Goal: Task Accomplishment & Management: Manage account settings

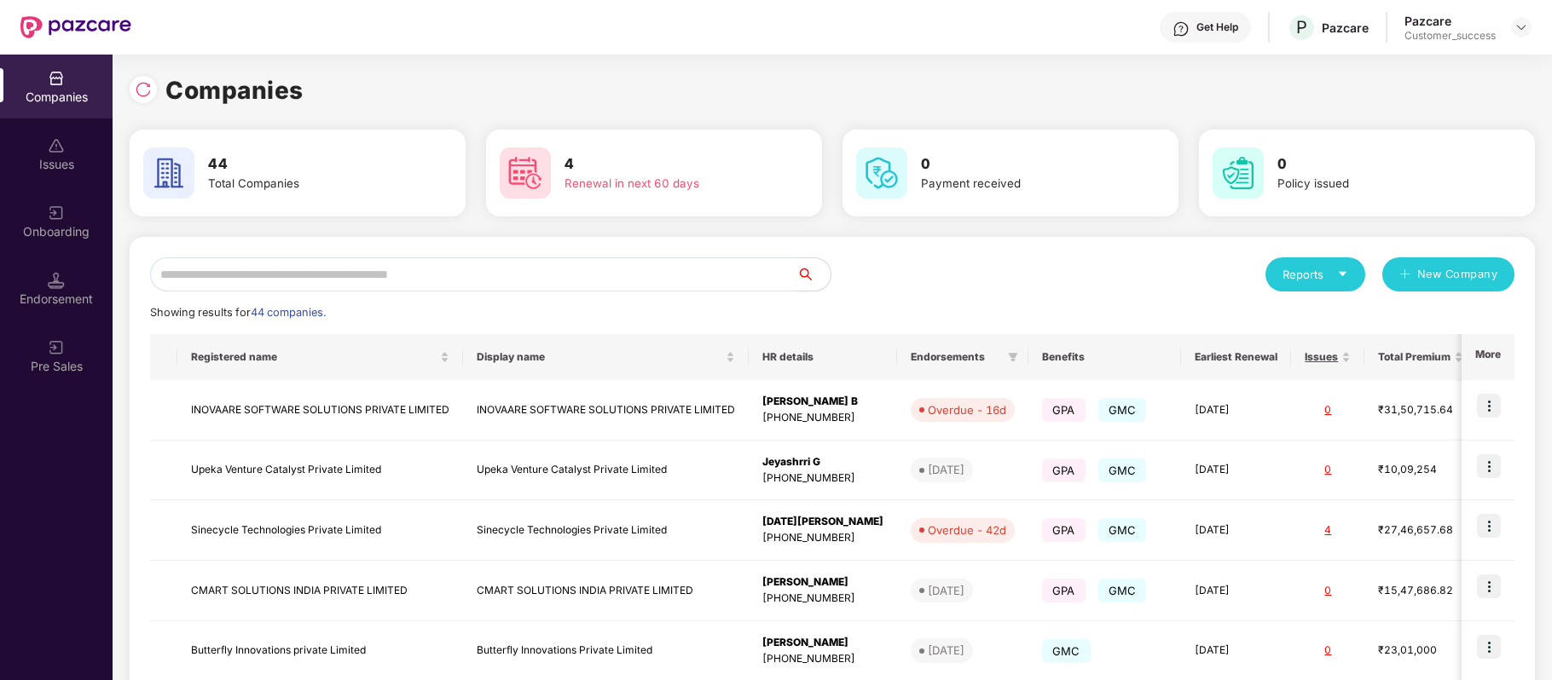
click at [495, 269] on input "text" at bounding box center [473, 275] width 646 height 34
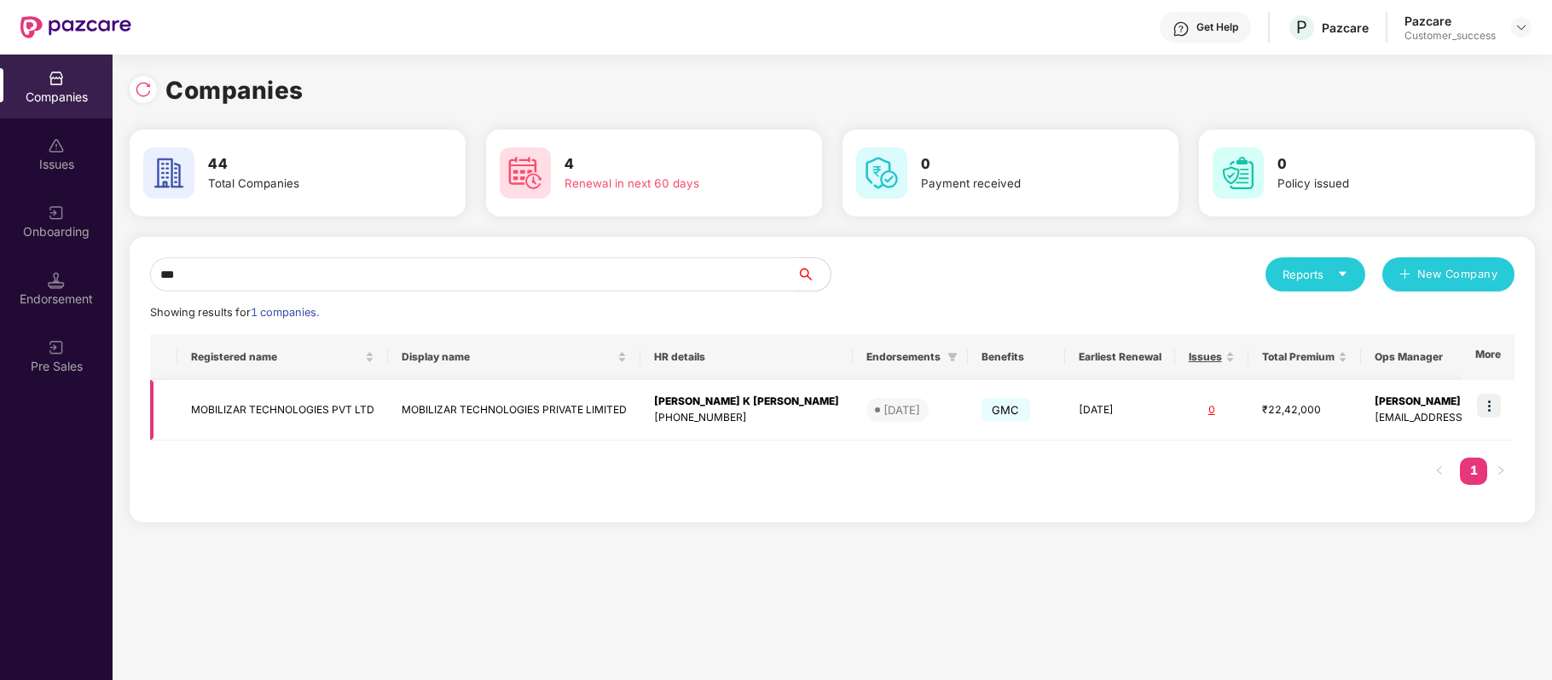
type input "***"
click at [298, 414] on td "MOBILIZAR TECHNOLOGIES PVT LTD" at bounding box center [282, 410] width 211 height 61
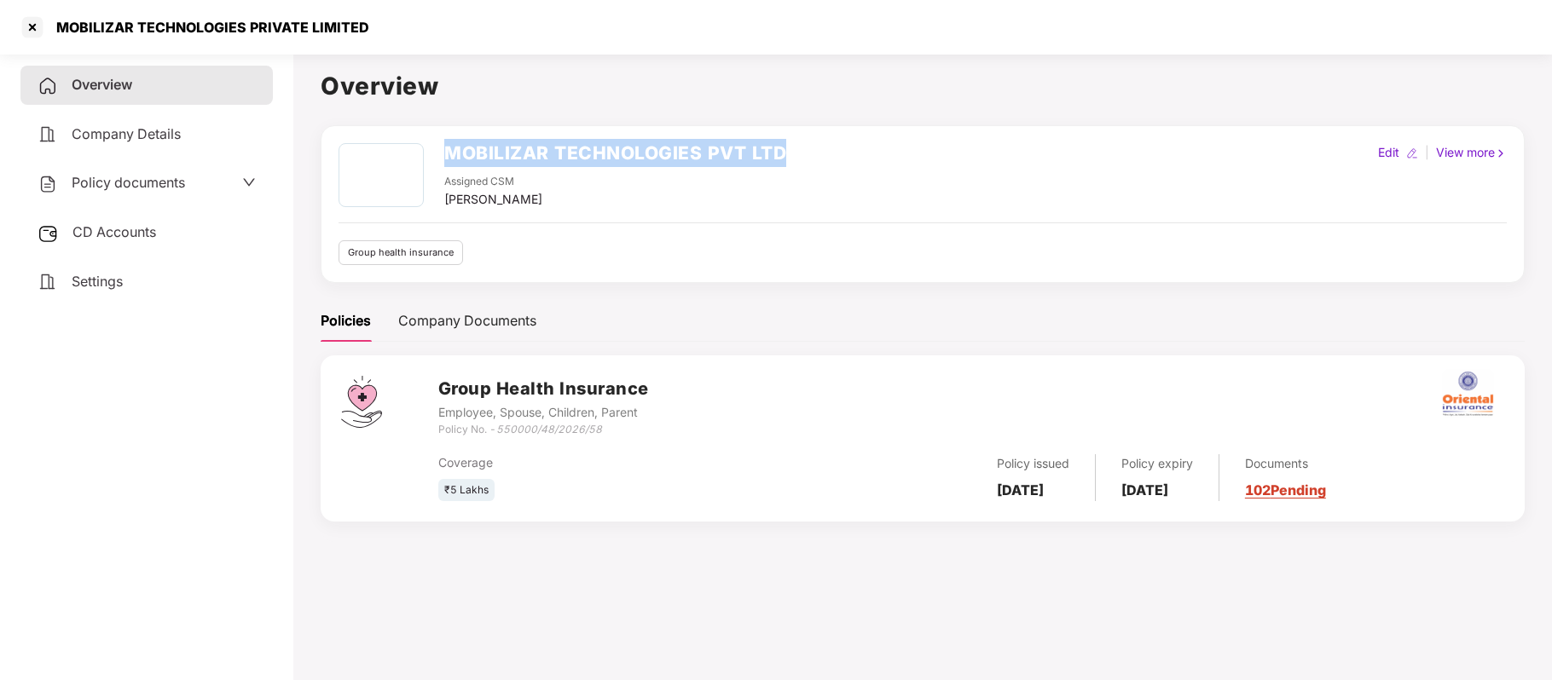
drag, startPoint x: 449, startPoint y: 153, endPoint x: 798, endPoint y: 147, distance: 349.7
click at [798, 147] on div "MOBILIZAR TECHNOLOGIES PVT LTD Assigned CSM [PERSON_NAME] Edit | View more" at bounding box center [923, 176] width 1168 height 66
copy h2 "MOBILIZAR TECHNOLOGIES PVT LTD"
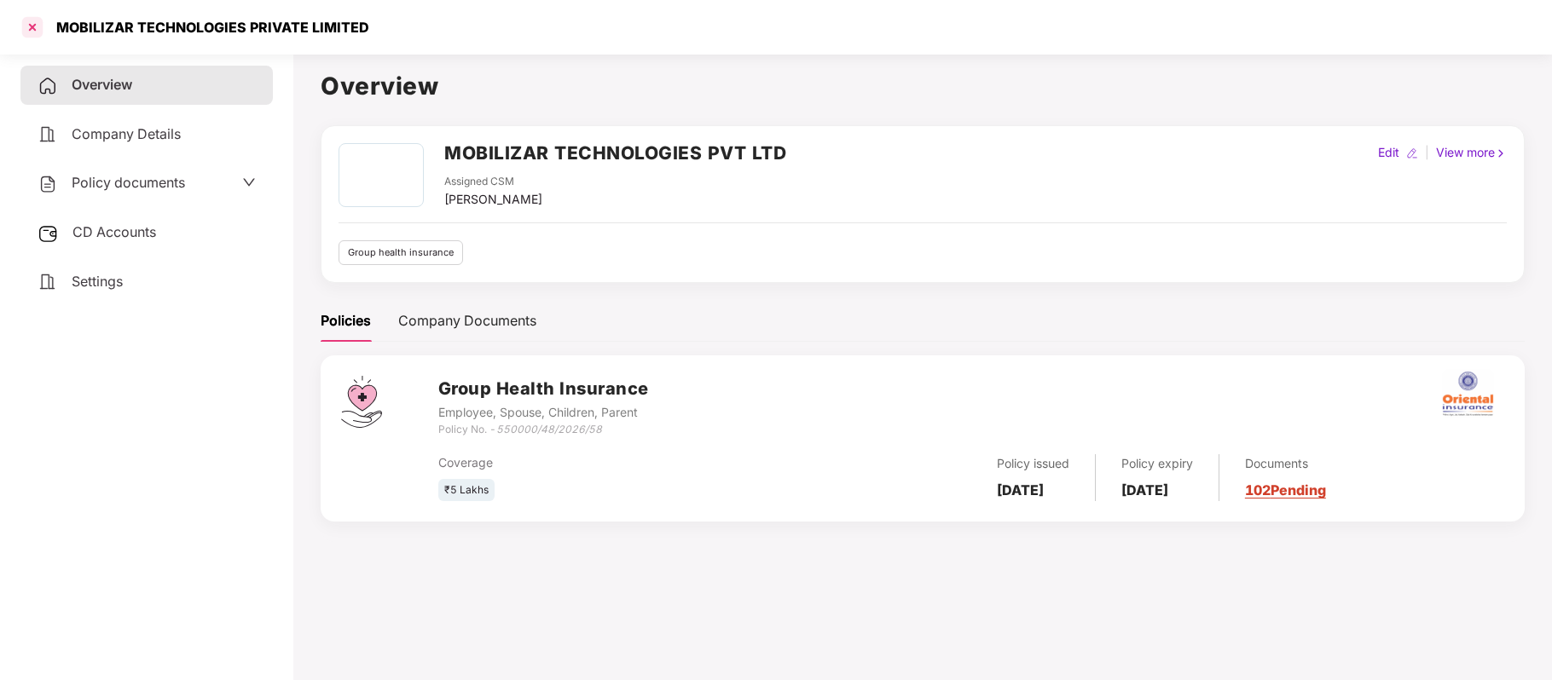
click at [38, 27] on div at bounding box center [32, 27] width 27 height 27
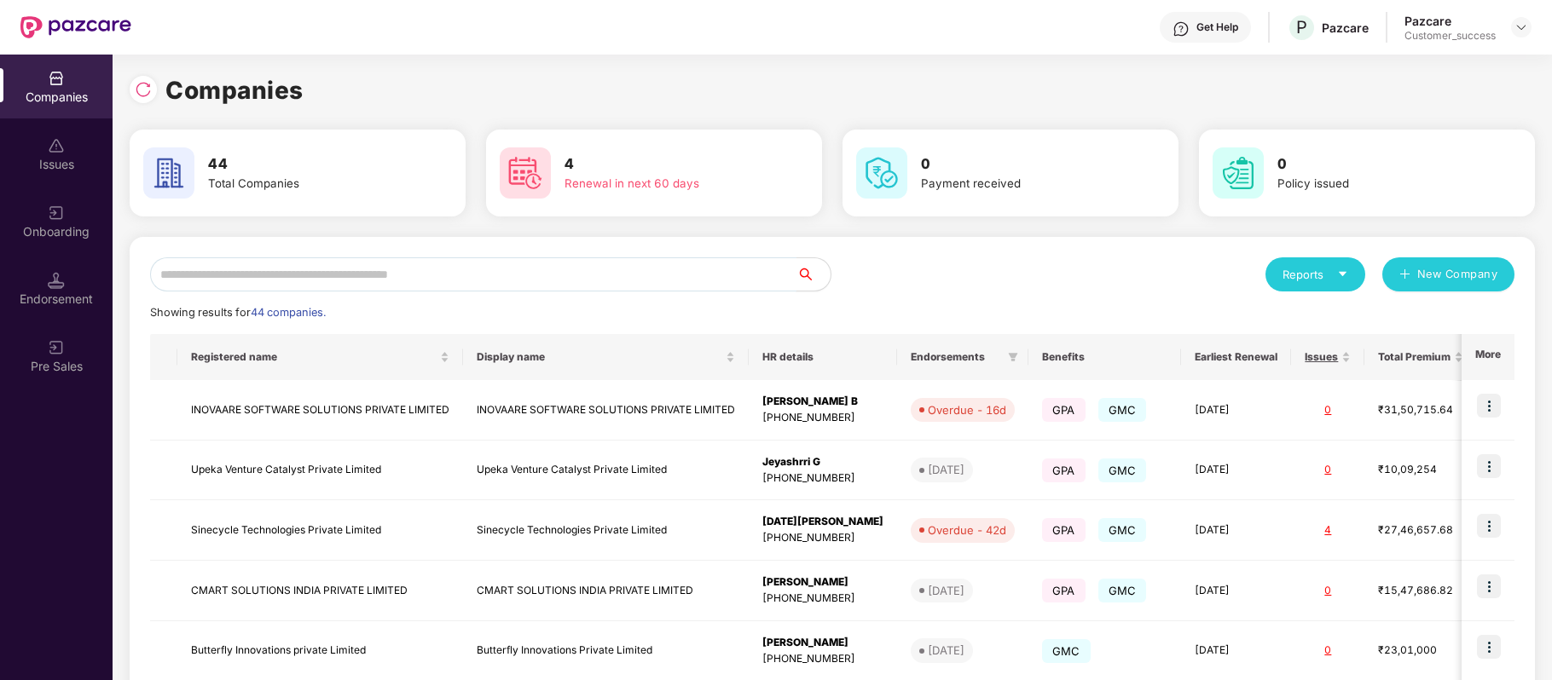
click at [350, 280] on input "text" at bounding box center [473, 275] width 646 height 34
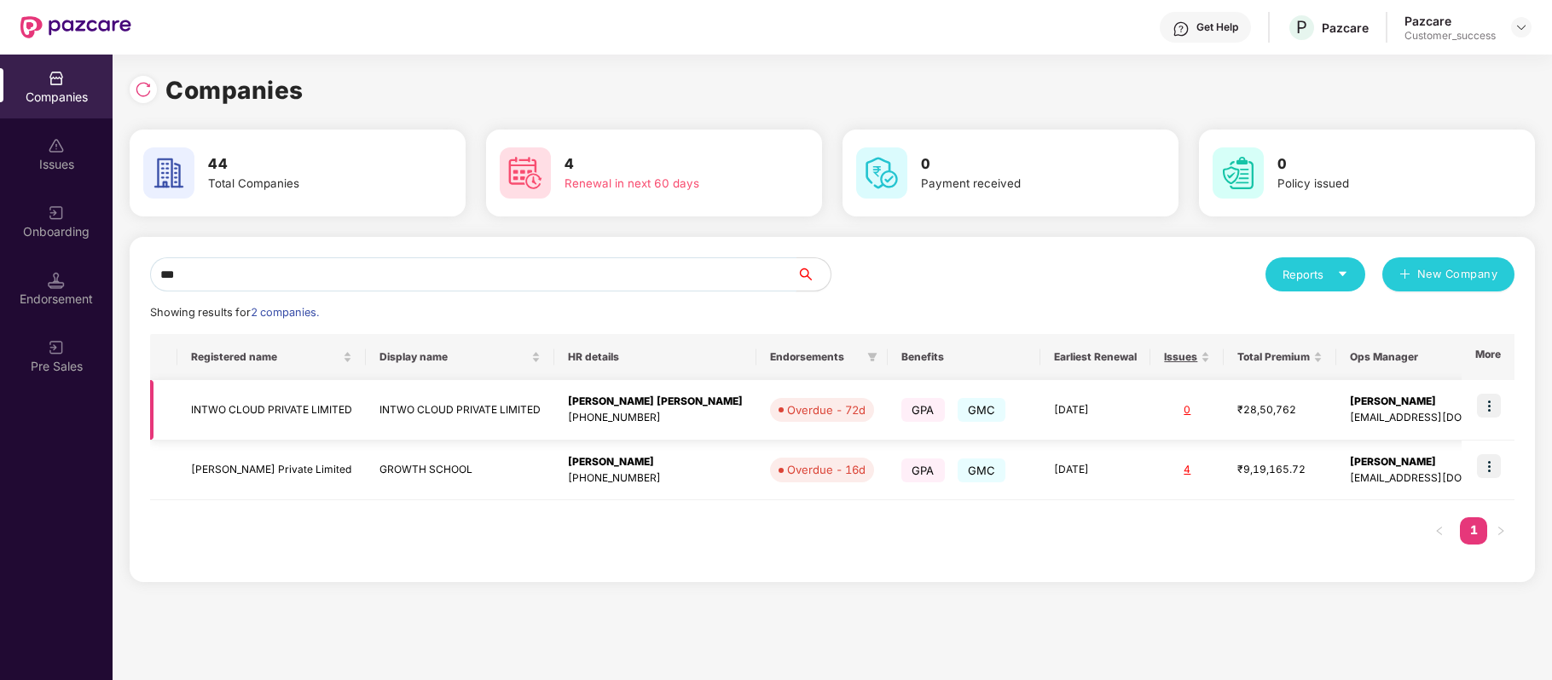
type input "***"
click at [1491, 404] on img at bounding box center [1489, 406] width 24 height 24
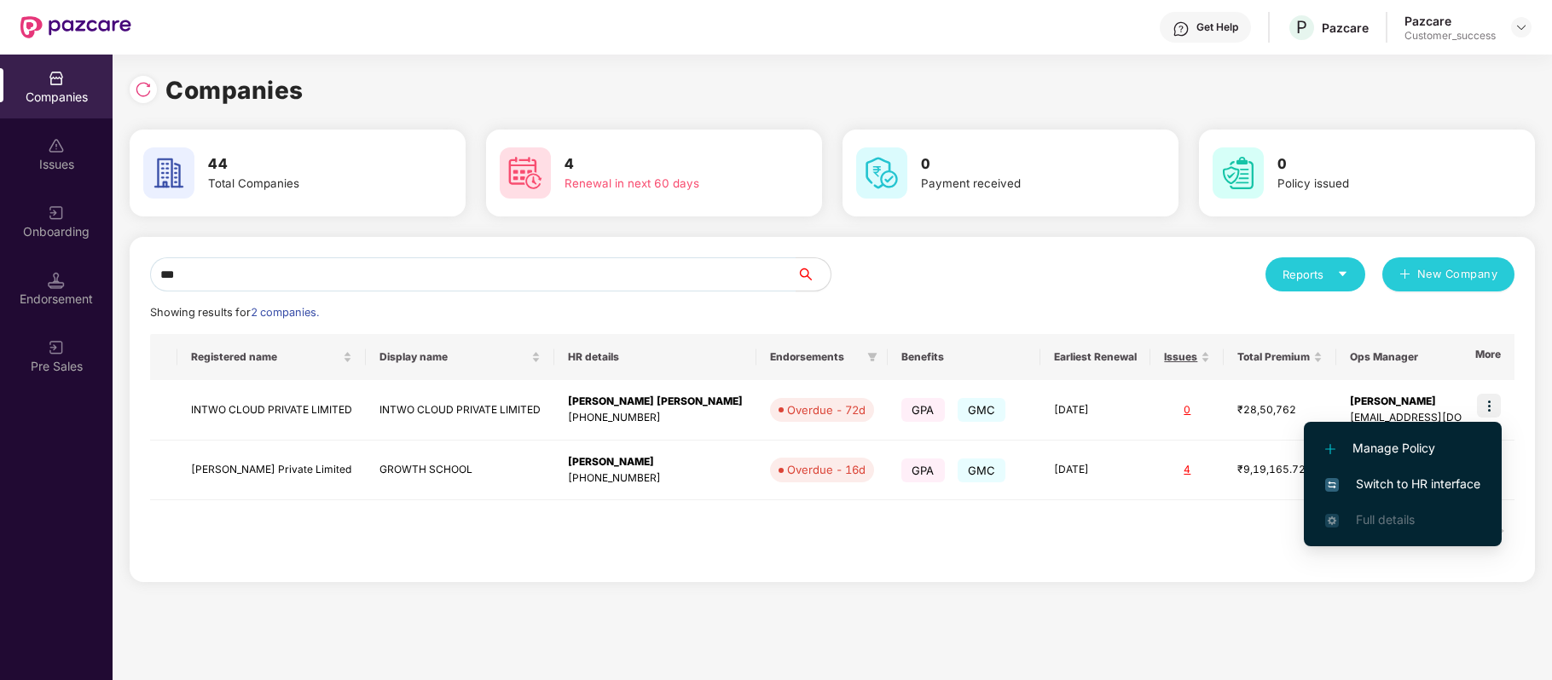
click at [1437, 493] on span "Switch to HR interface" at bounding box center [1402, 484] width 155 height 19
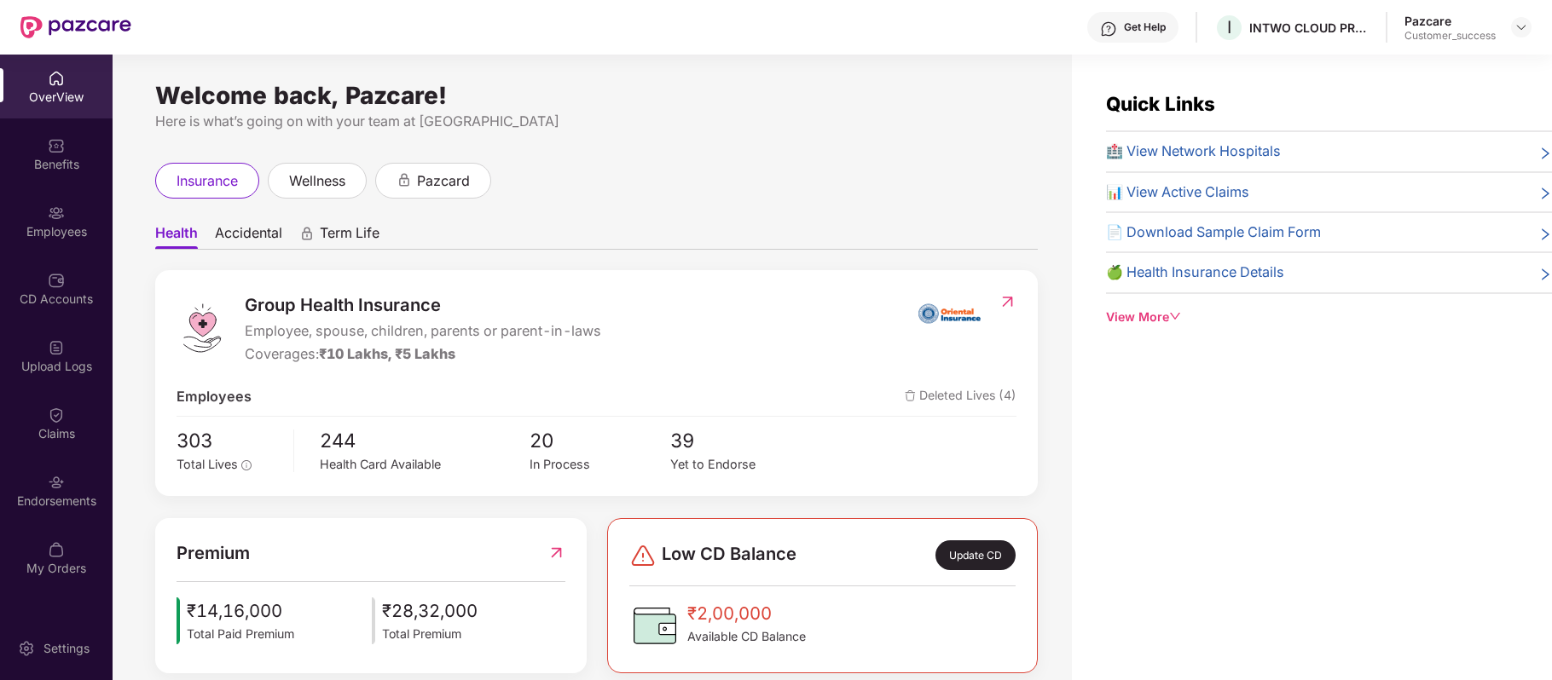
click at [48, 240] on div "Employees" at bounding box center [56, 221] width 113 height 64
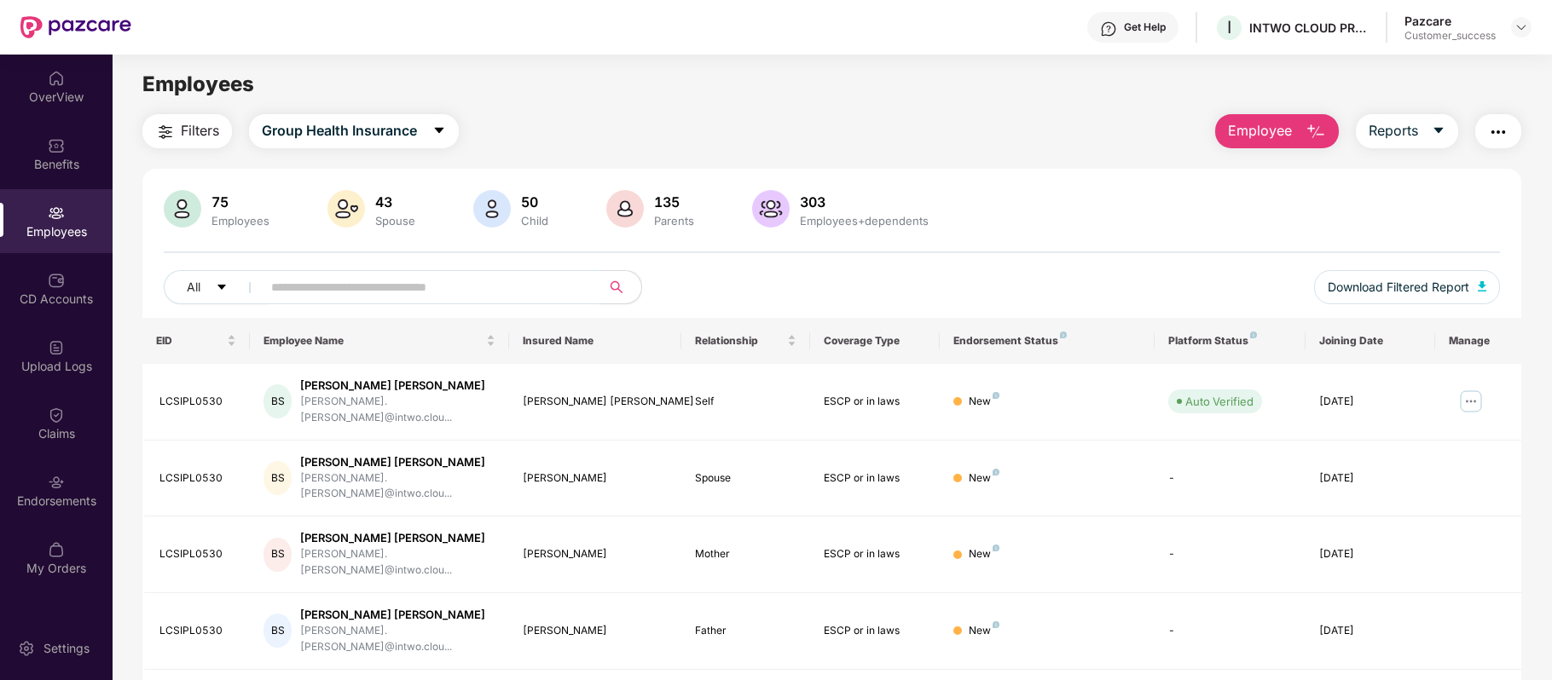
click at [386, 291] on input "text" at bounding box center [424, 288] width 306 height 26
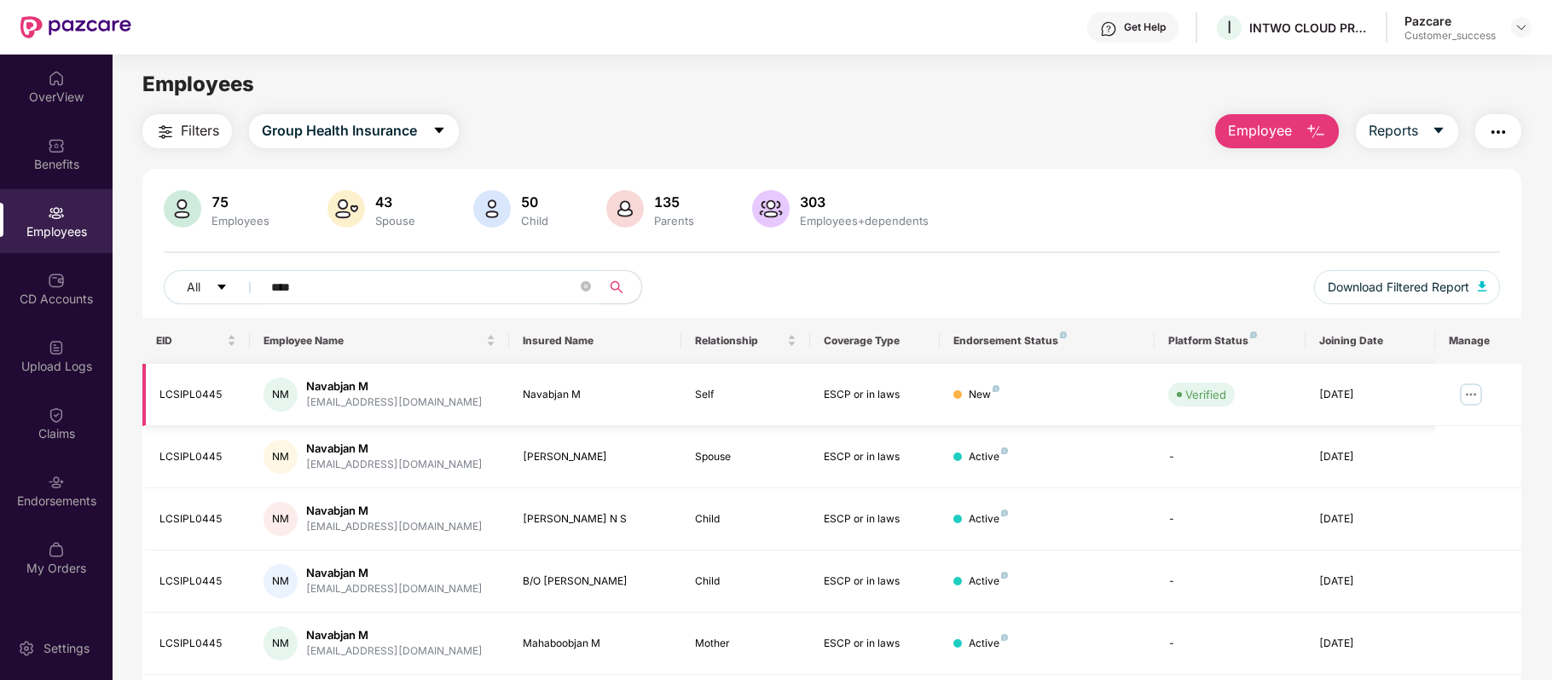
type input "****"
click at [1468, 397] on img at bounding box center [1470, 394] width 27 height 27
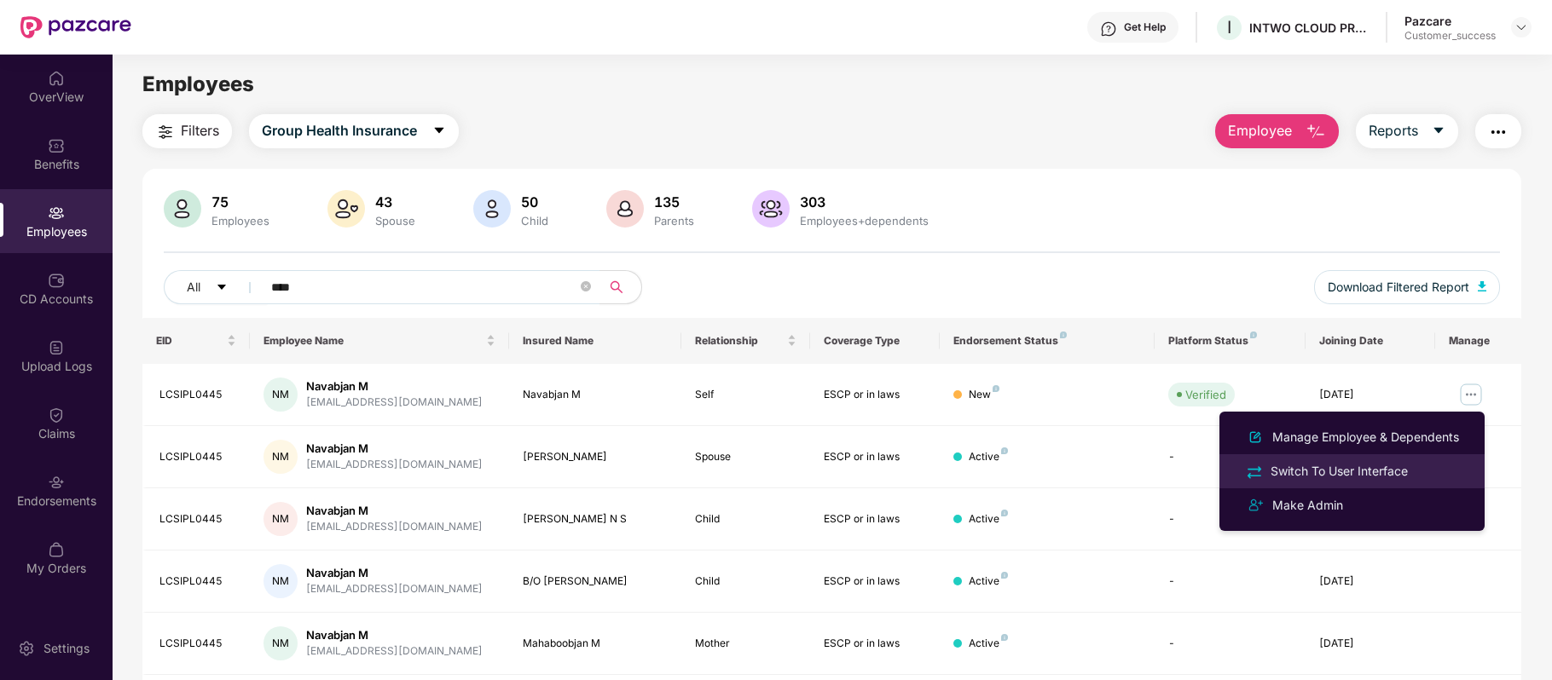
click at [1352, 462] on div "Switch To User Interface" at bounding box center [1339, 471] width 144 height 19
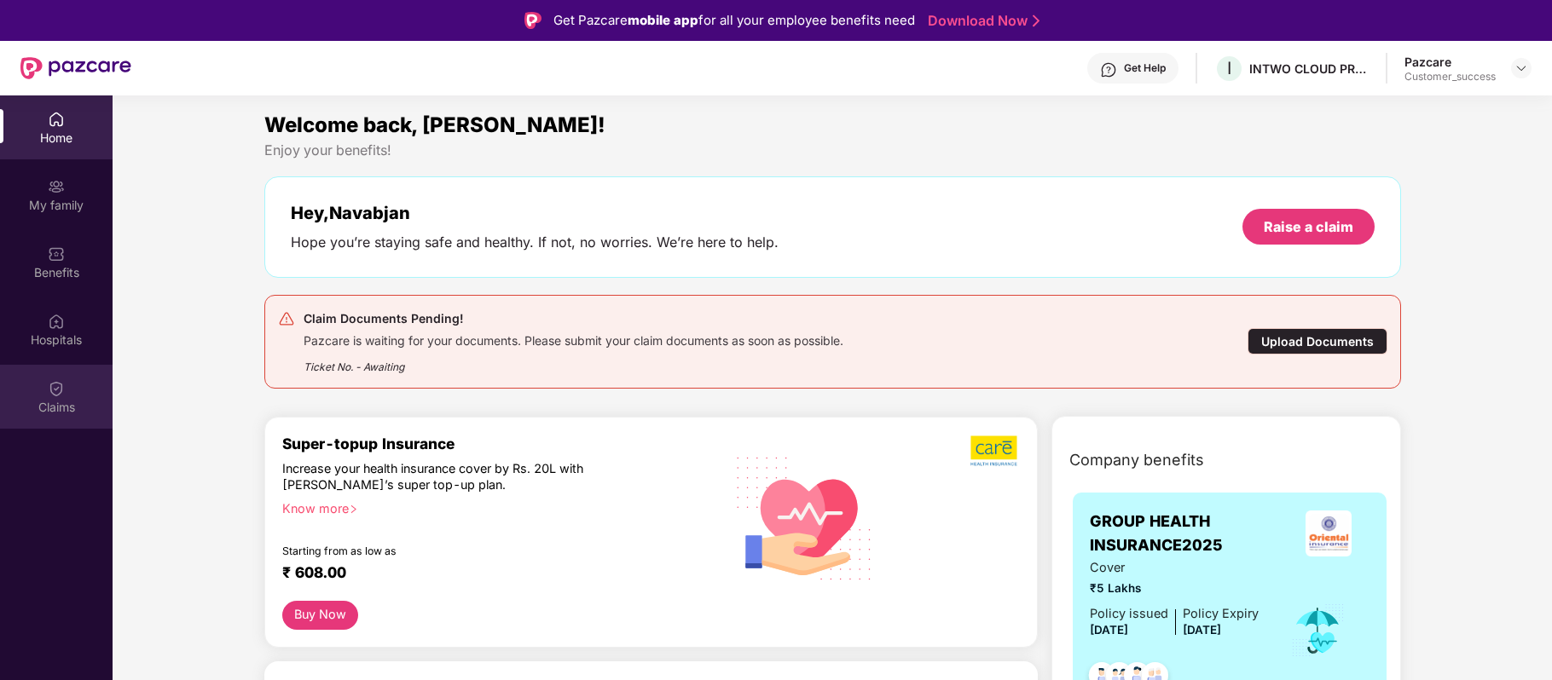
click at [67, 387] on div "Claims" at bounding box center [56, 397] width 113 height 64
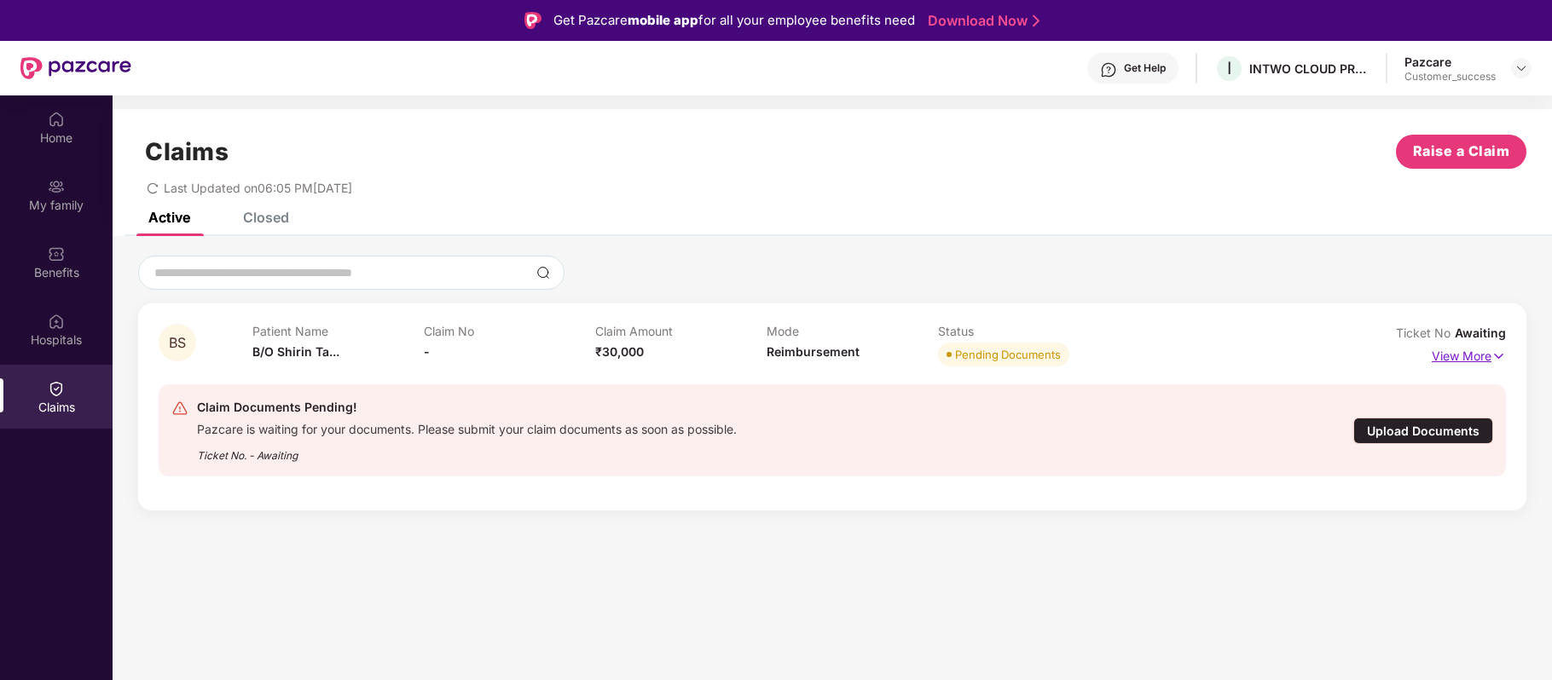
click at [1482, 356] on p "View More" at bounding box center [1469, 354] width 74 height 23
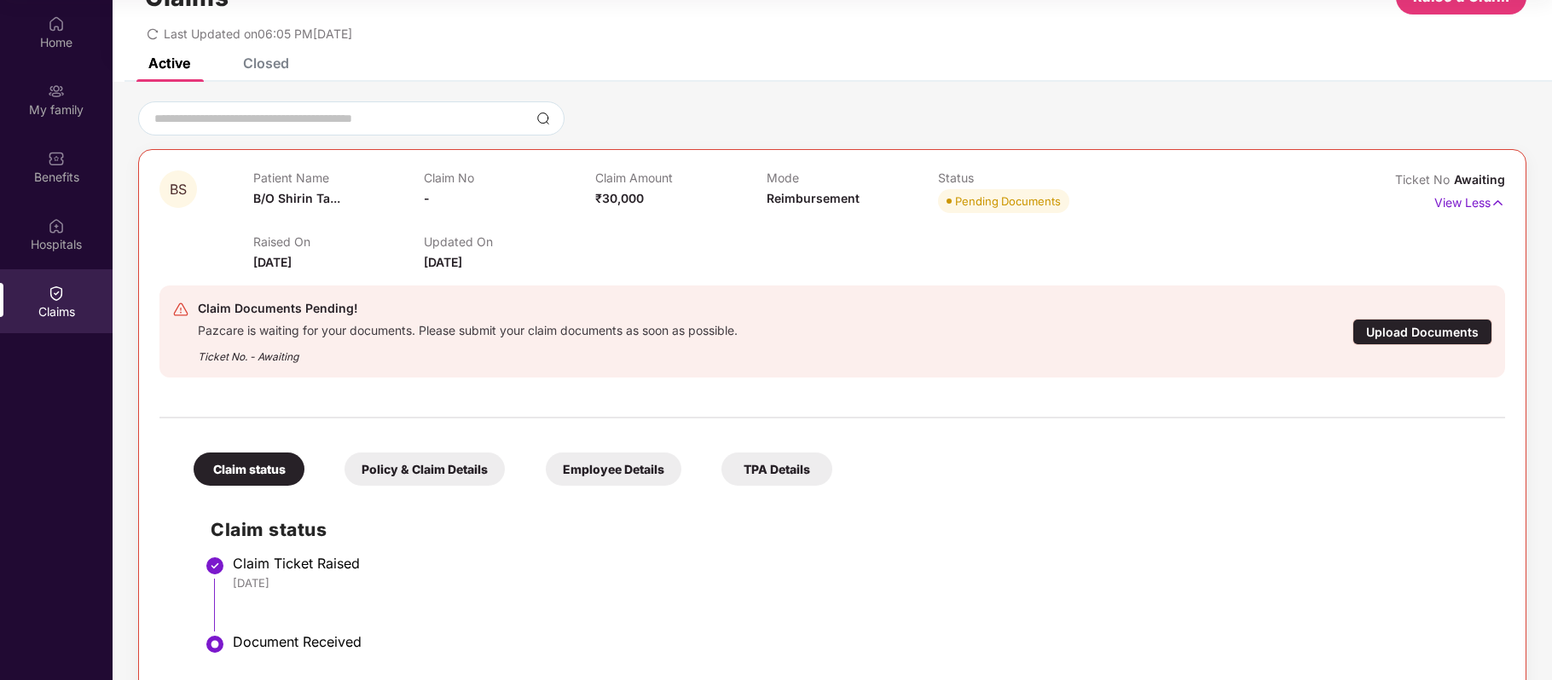
scroll to position [60, 0]
